Goal: Information Seeking & Learning: Learn about a topic

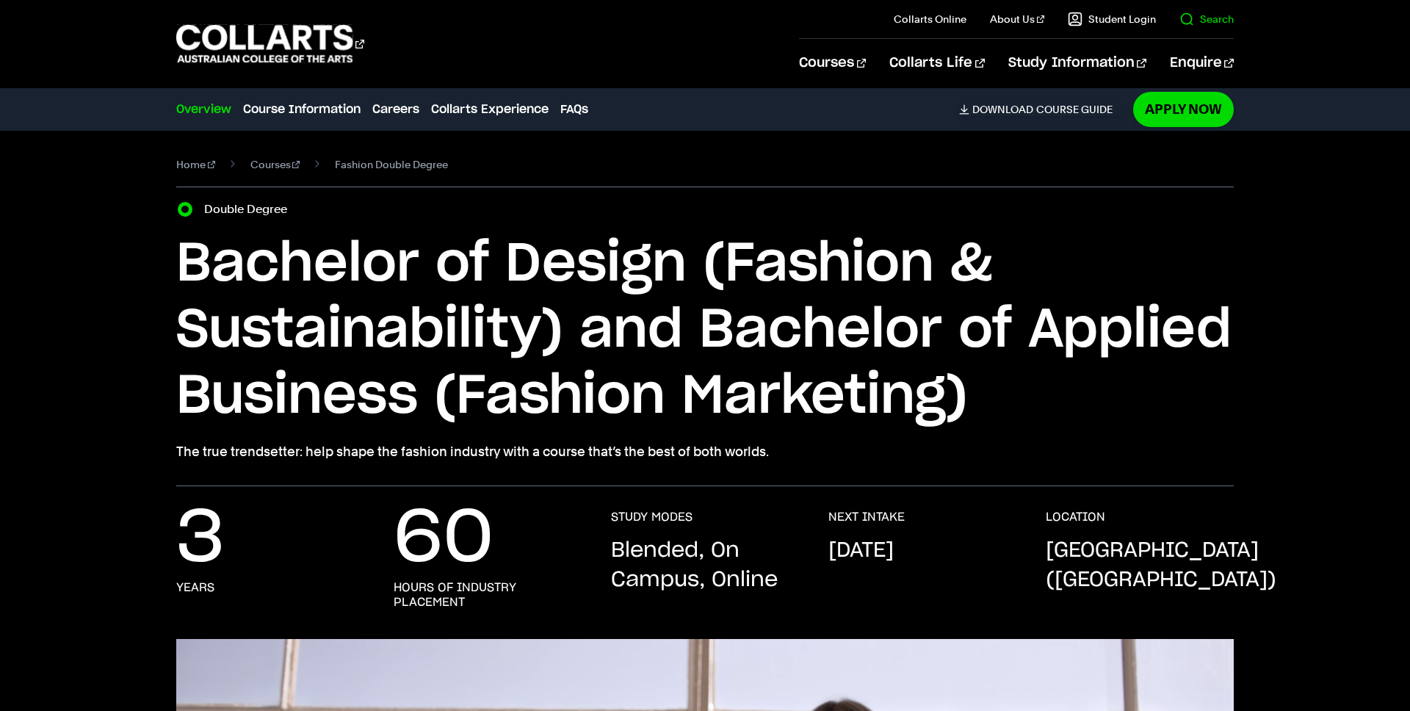
click at [1183, 18] on link "Search" at bounding box center [1206, 19] width 54 height 15
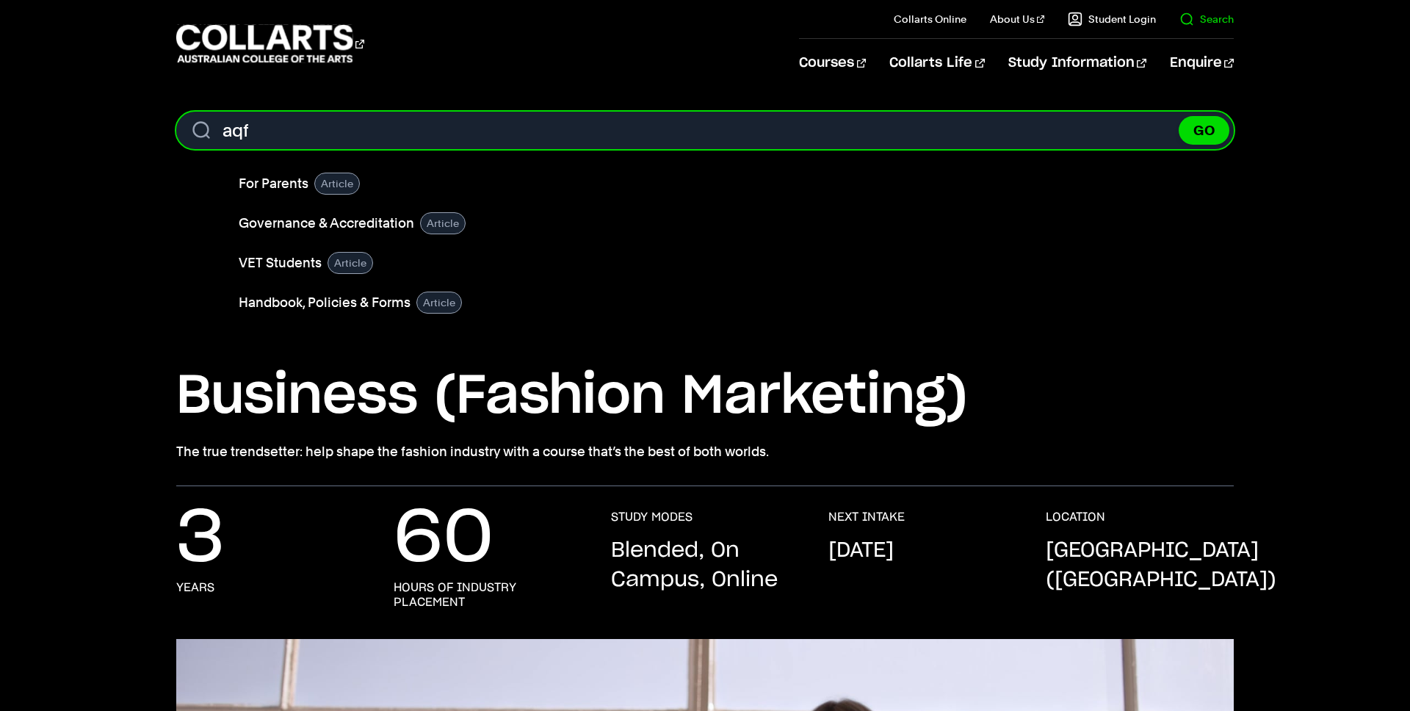
type input "aqf"
click at [1178, 116] on button "GO" at bounding box center [1203, 130] width 51 height 29
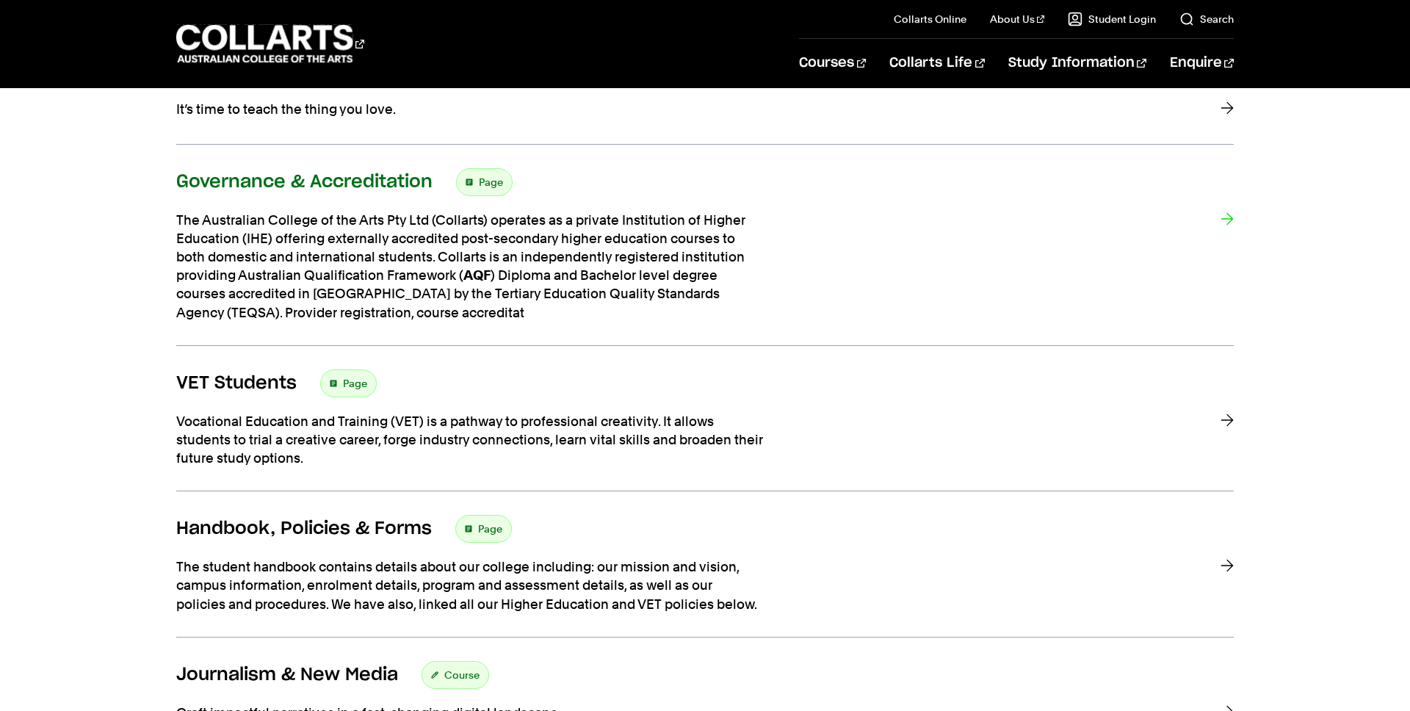
scroll to position [483, 0]
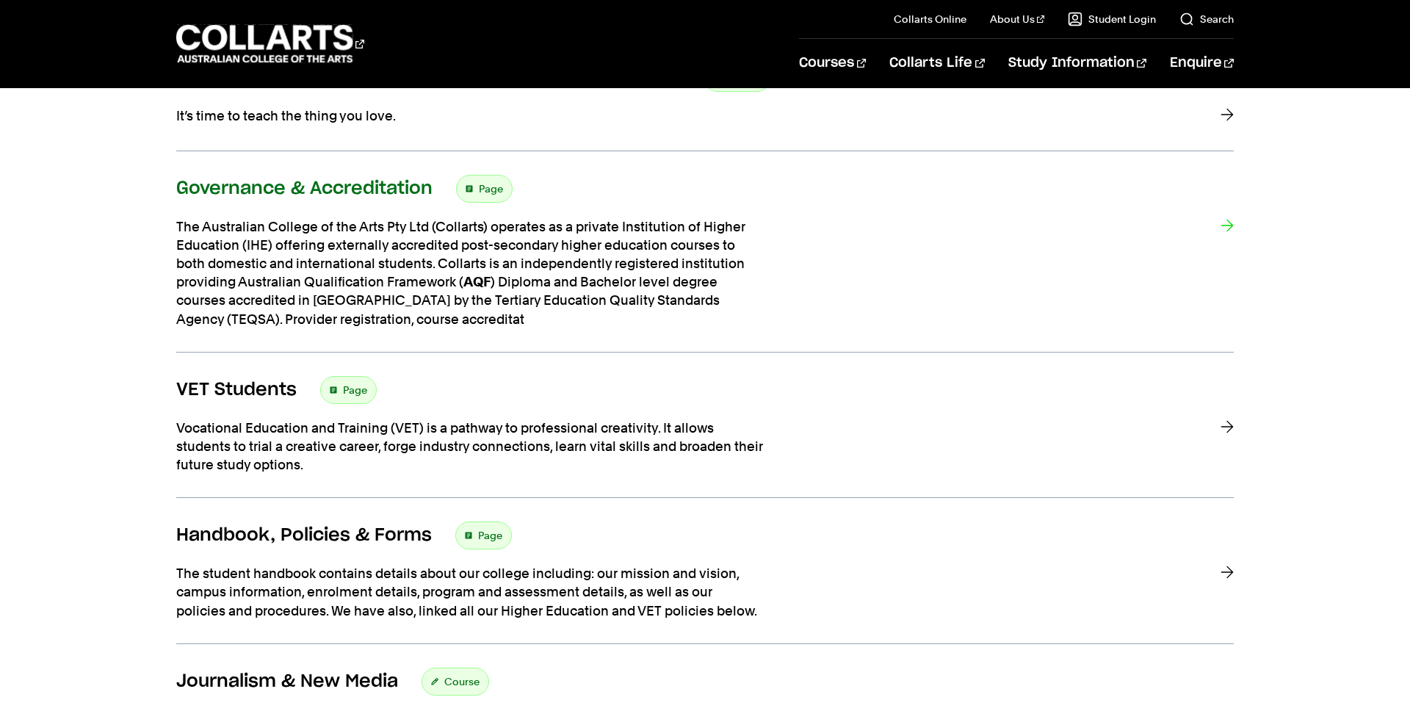
click at [1108, 308] on div "The Australian College of the Arts Pty Ltd (Collarts) operates as a private Ins…" at bounding box center [686, 272] width 1020 height 111
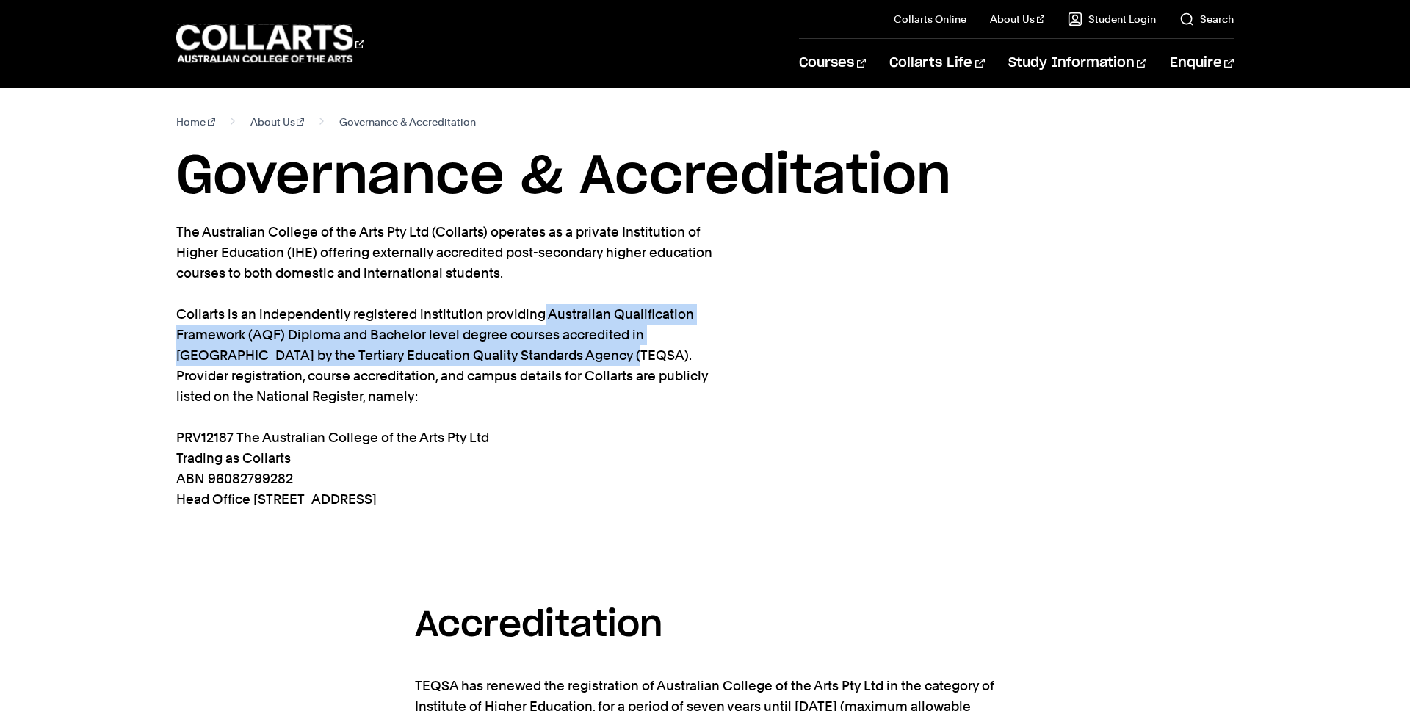
drag, startPoint x: 549, startPoint y: 355, endPoint x: 542, endPoint y: 316, distance: 39.6
click at [542, 316] on p "The Australian College of the Arts Pty Ltd (Collarts) operates as a private Ins…" at bounding box center [444, 366] width 536 height 288
copy p "Australian Qualification Framework (AQF) Diploma and Bachelor level degree cour…"
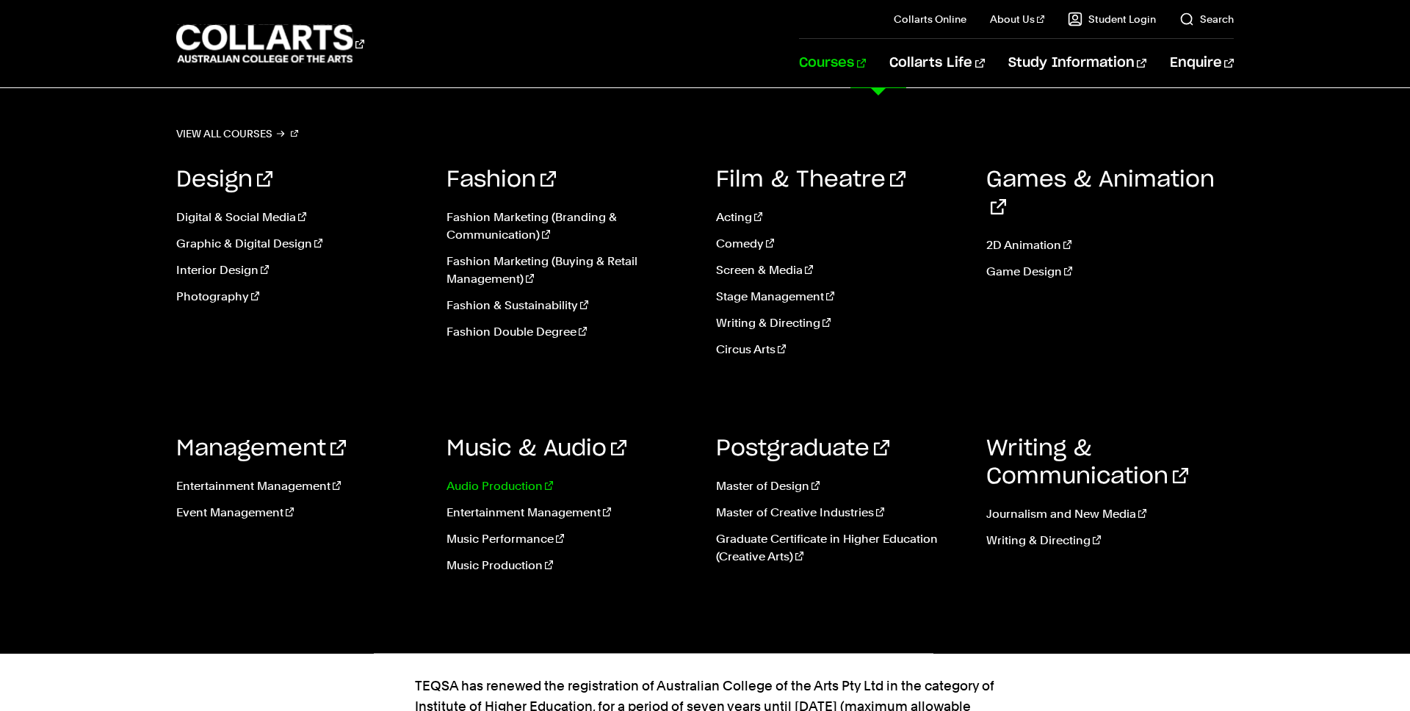
click at [495, 487] on link "Audio Production" at bounding box center [570, 486] width 248 height 18
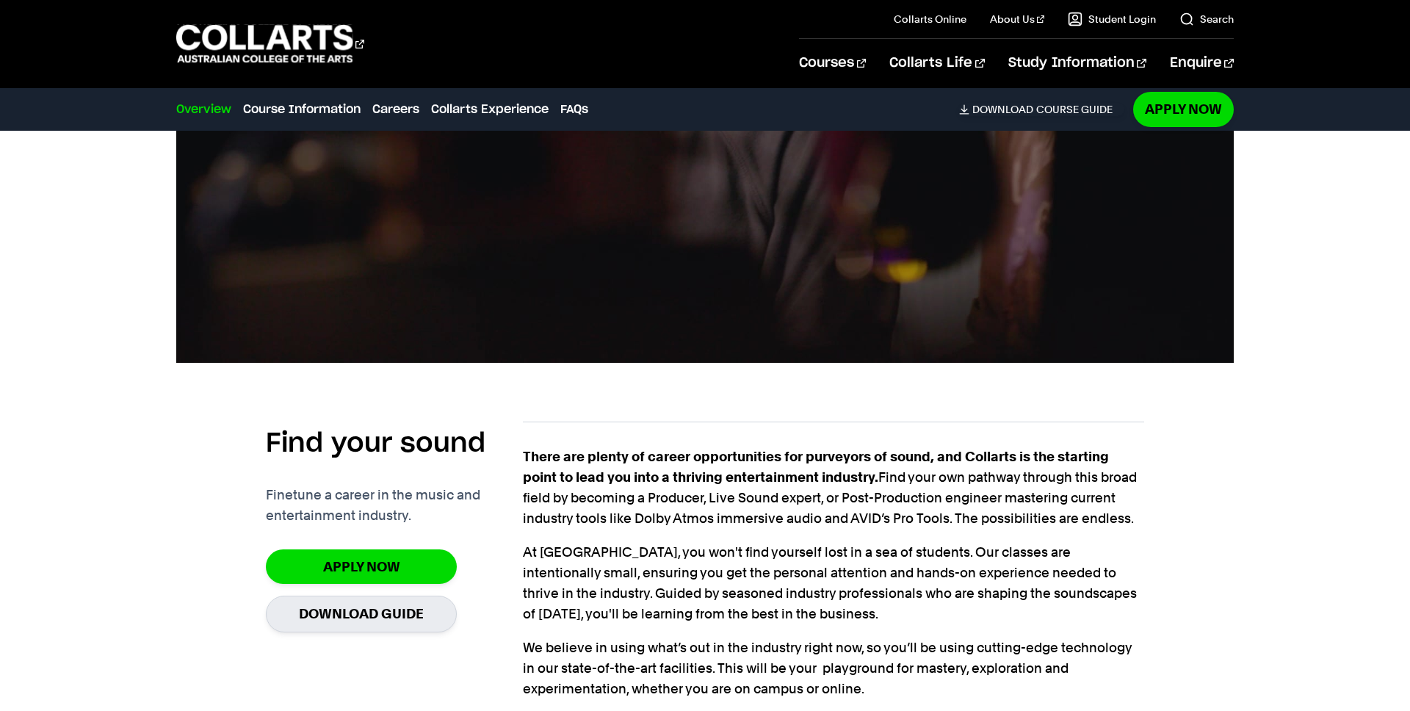
scroll to position [768, 0]
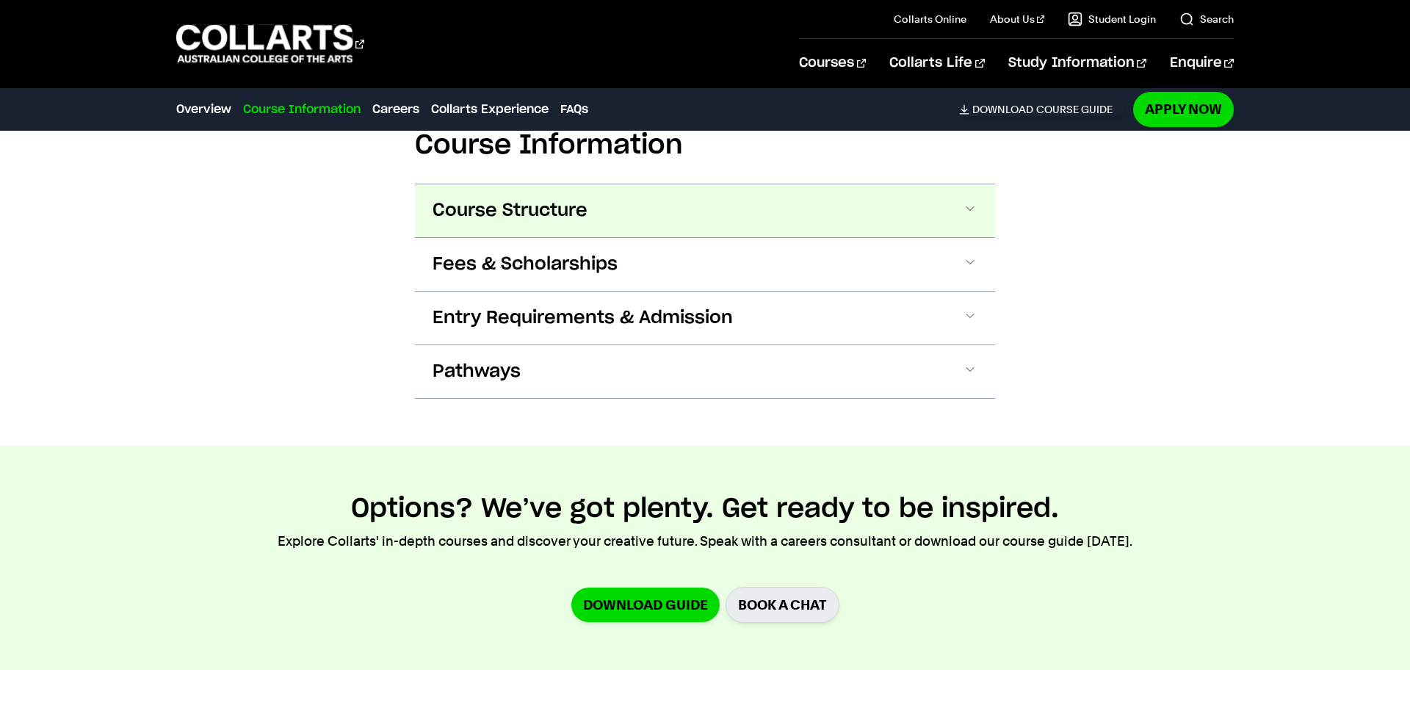
click at [607, 218] on button "Course Structure" at bounding box center [705, 210] width 580 height 53
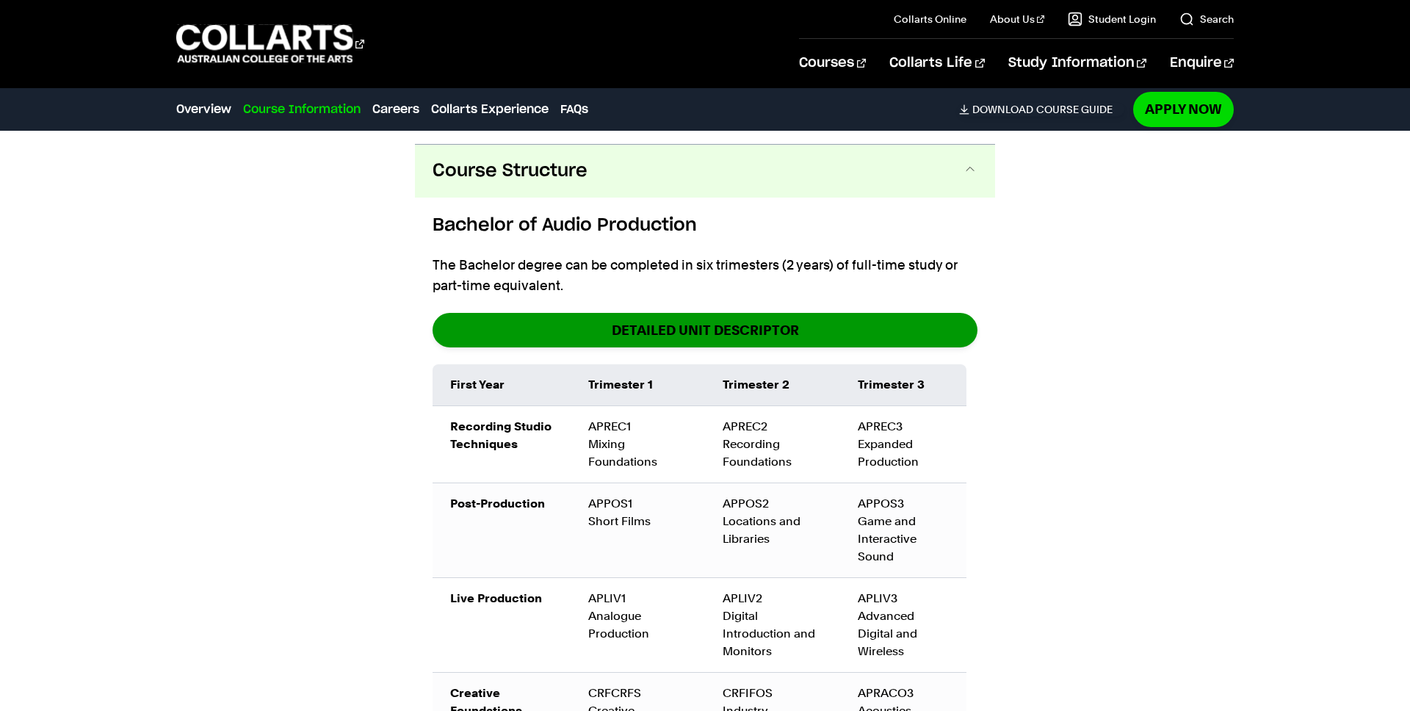
scroll to position [1556, 0]
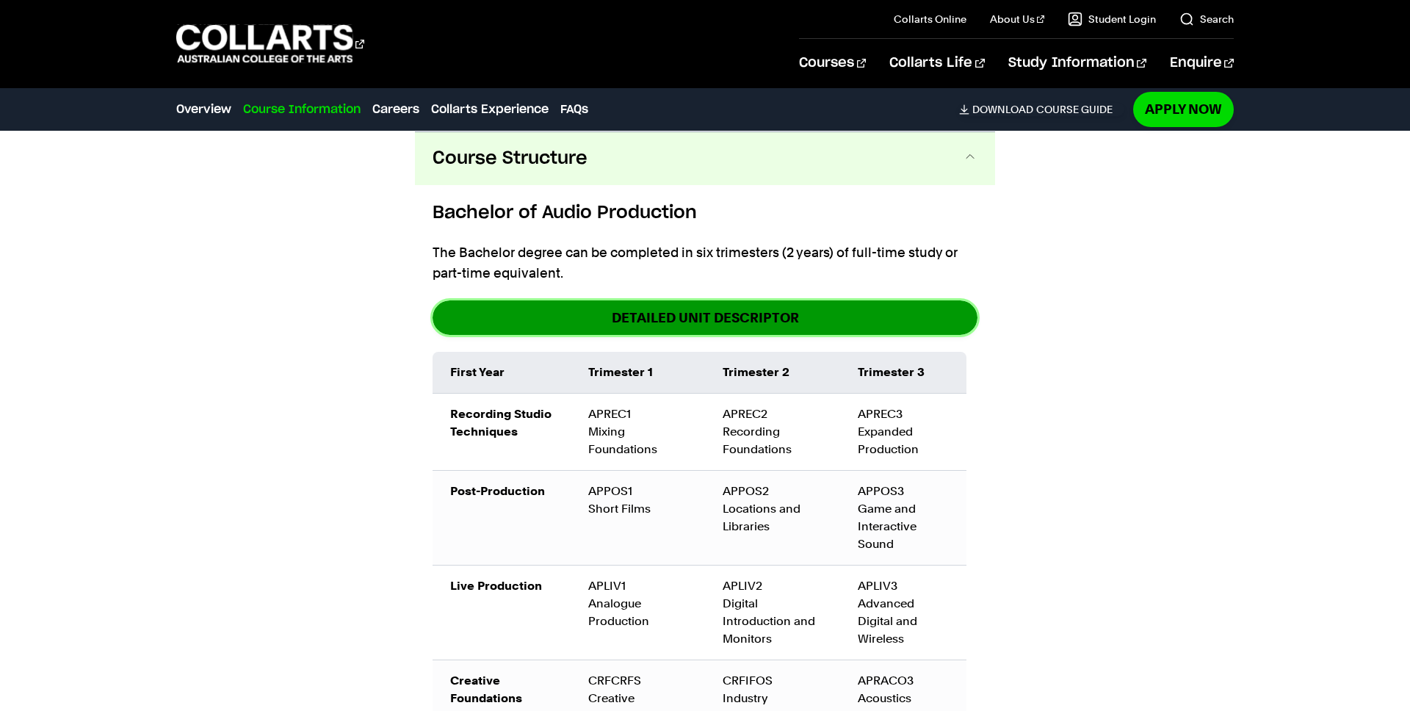
click at [605, 331] on link "DETAILED UNIT DESCRIPTOR" at bounding box center [704, 317] width 545 height 35
